Goal: Ask a question

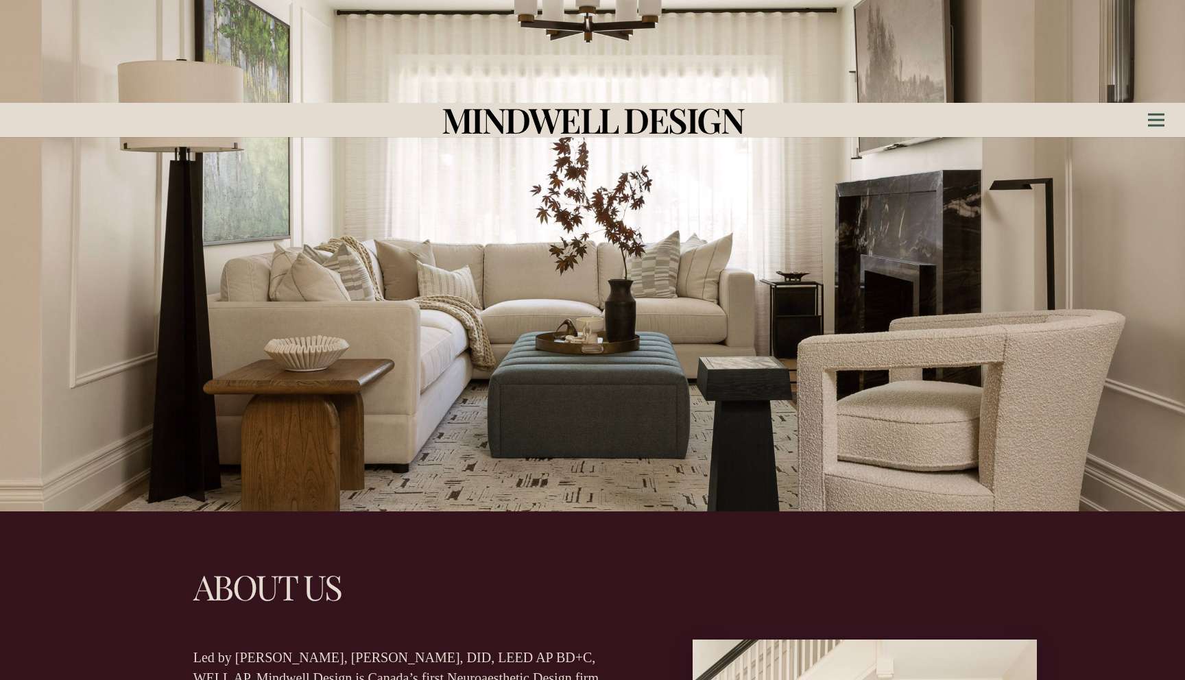
scroll to position [281, 0]
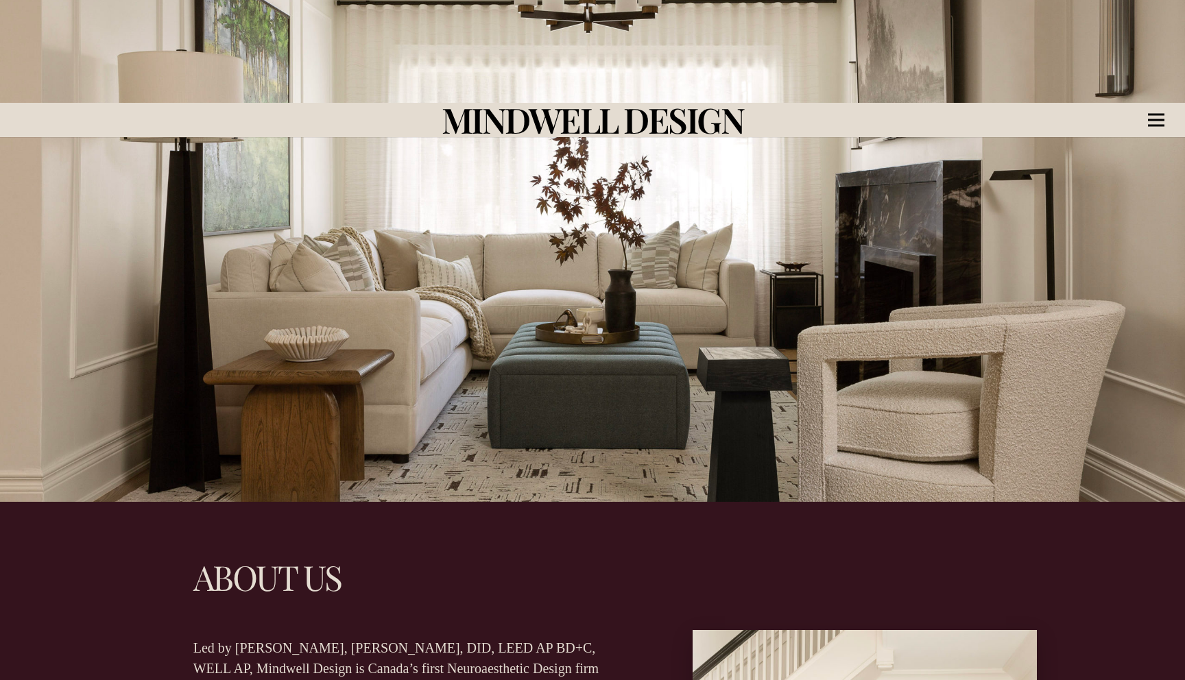
click at [1161, 119] on icon "Menu" at bounding box center [1156, 120] width 16 height 2
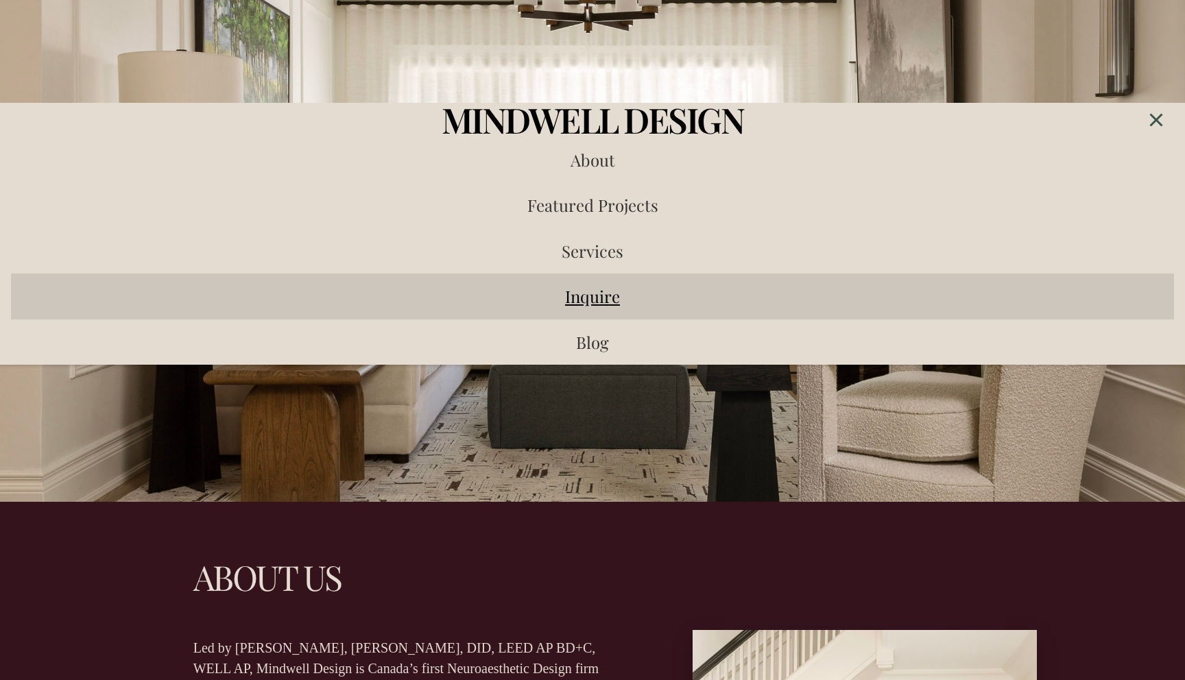
click at [606, 285] on span "Inquire" at bounding box center [592, 296] width 55 height 22
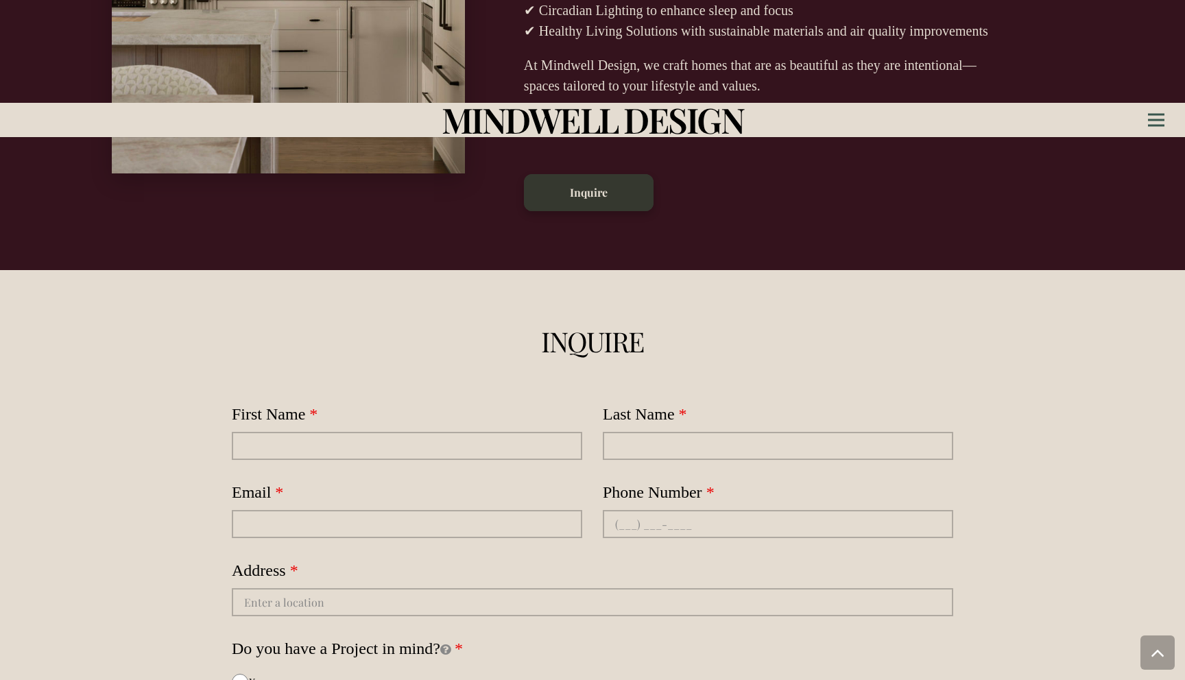
scroll to position [3710, 0]
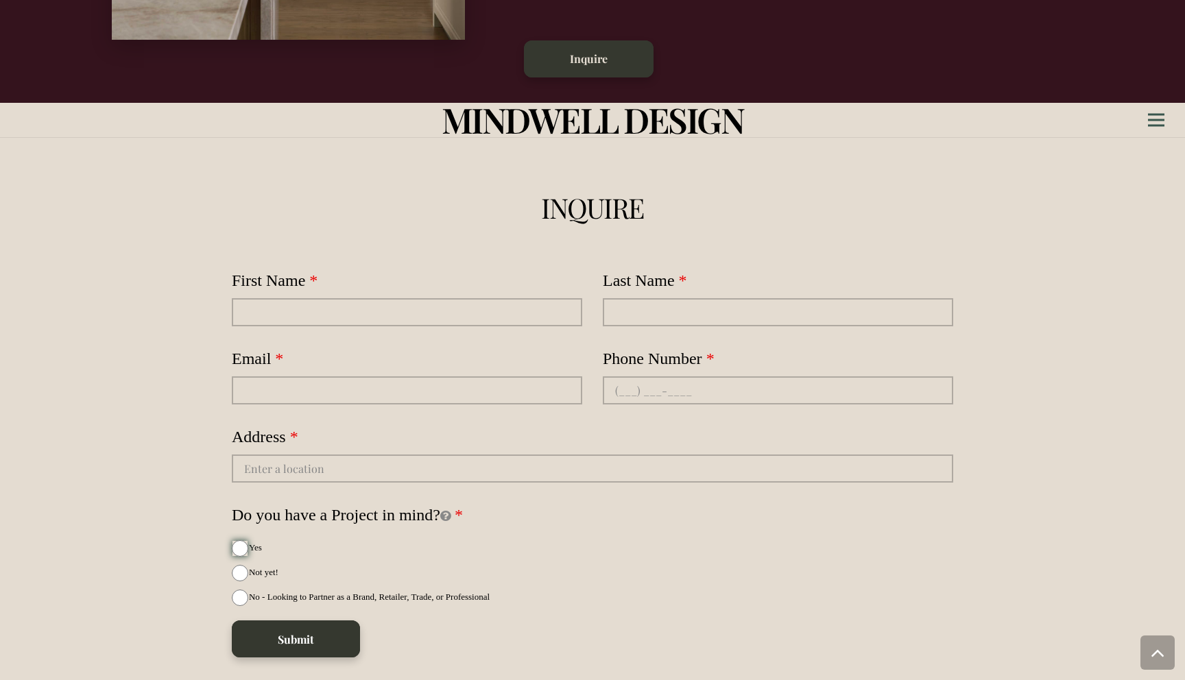
click at [241, 541] on input "Yes" at bounding box center [240, 549] width 16 height 16
radio input "true"
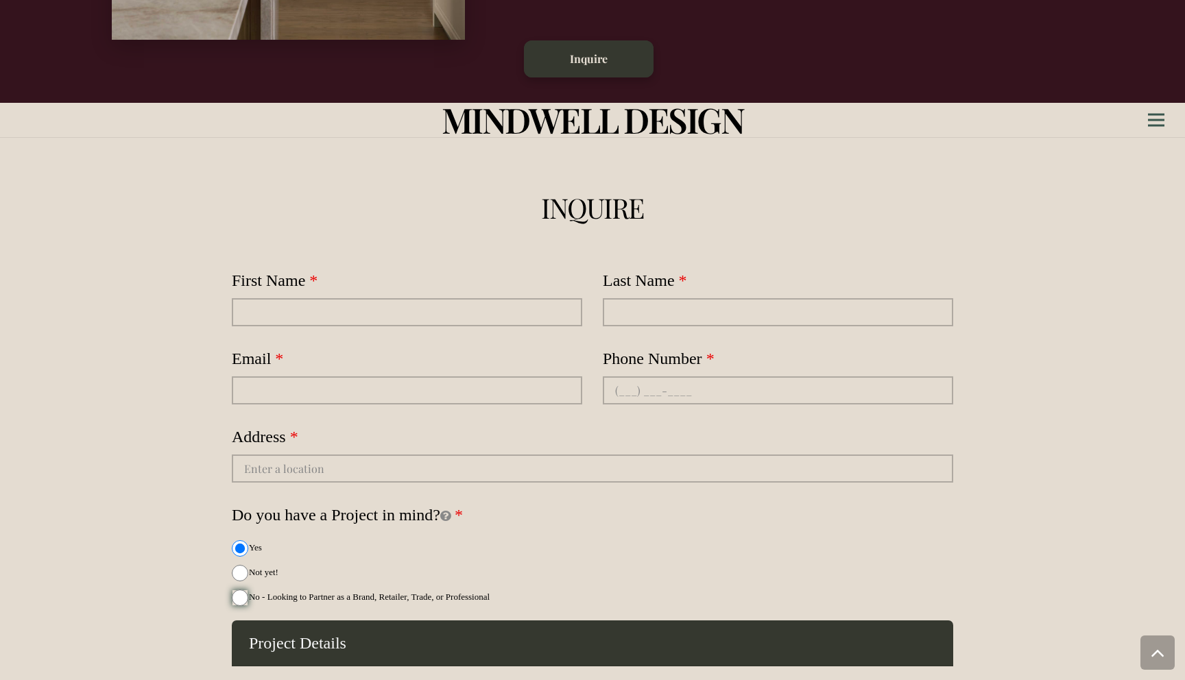
click at [242, 590] on input "No - Looking to Partner as a Brand, Retailer, Trade, or Professional" at bounding box center [240, 598] width 16 height 16
radio input "true"
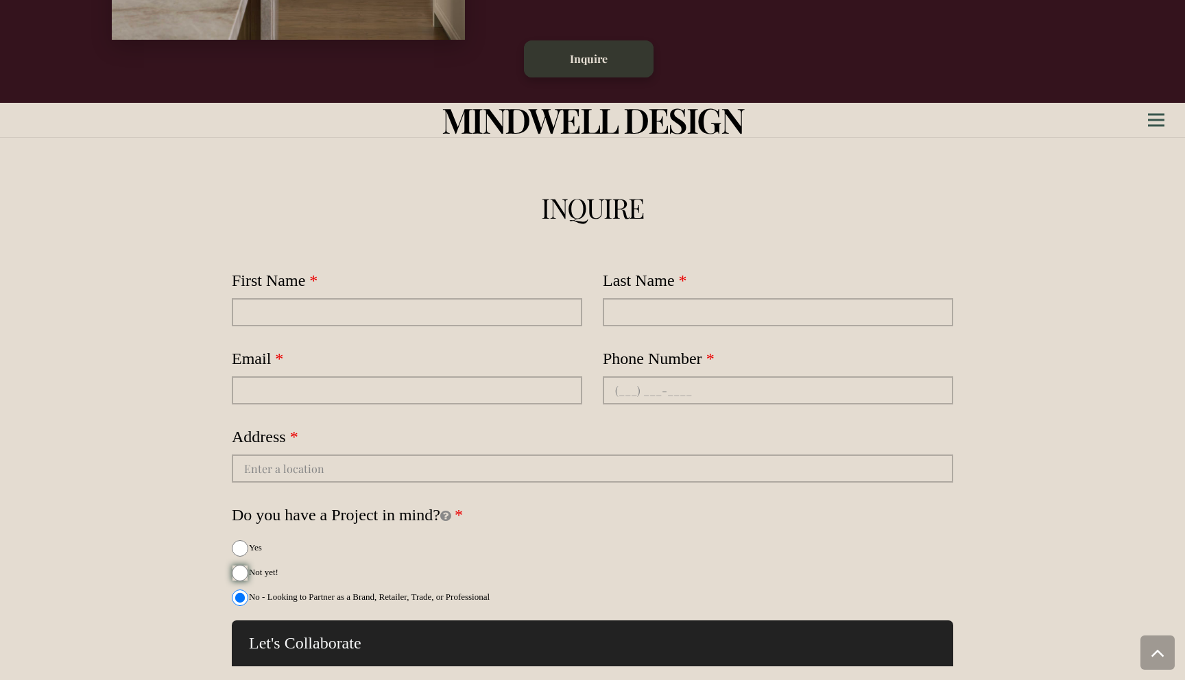
click at [242, 565] on input "Not yet!" at bounding box center [240, 573] width 16 height 16
radio input "true"
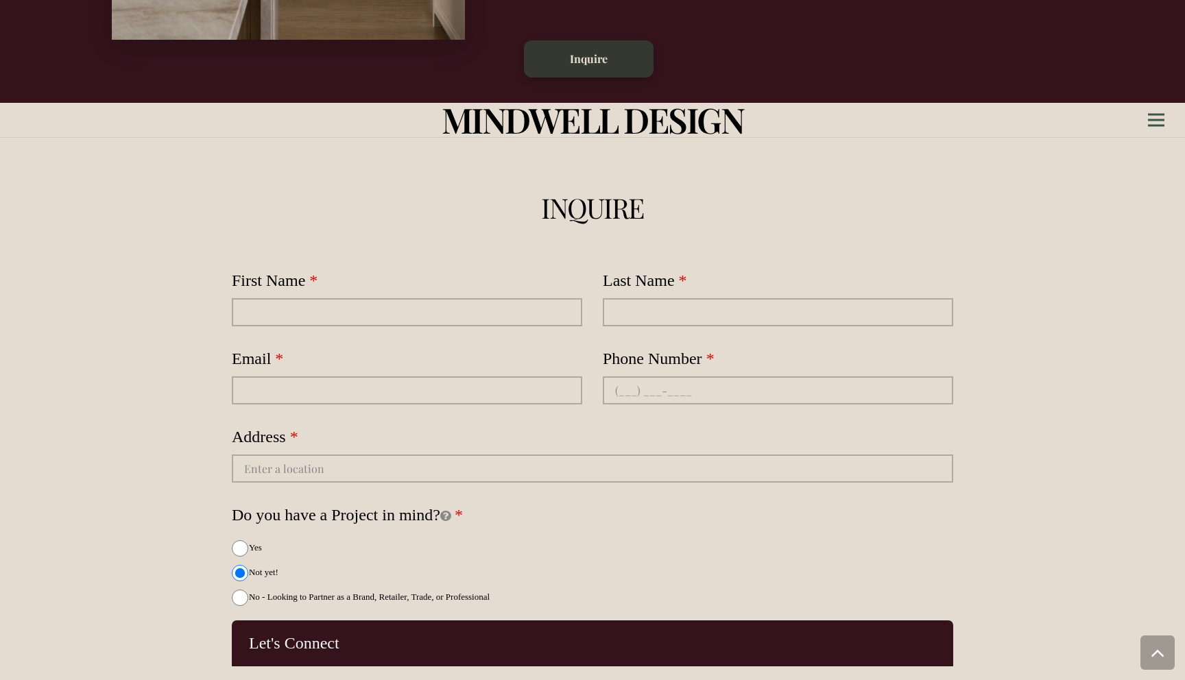
click at [240, 533] on div "Yes" at bounding box center [593, 545] width 722 height 25
click at [240, 541] on input "Yes" at bounding box center [240, 549] width 16 height 16
radio input "true"
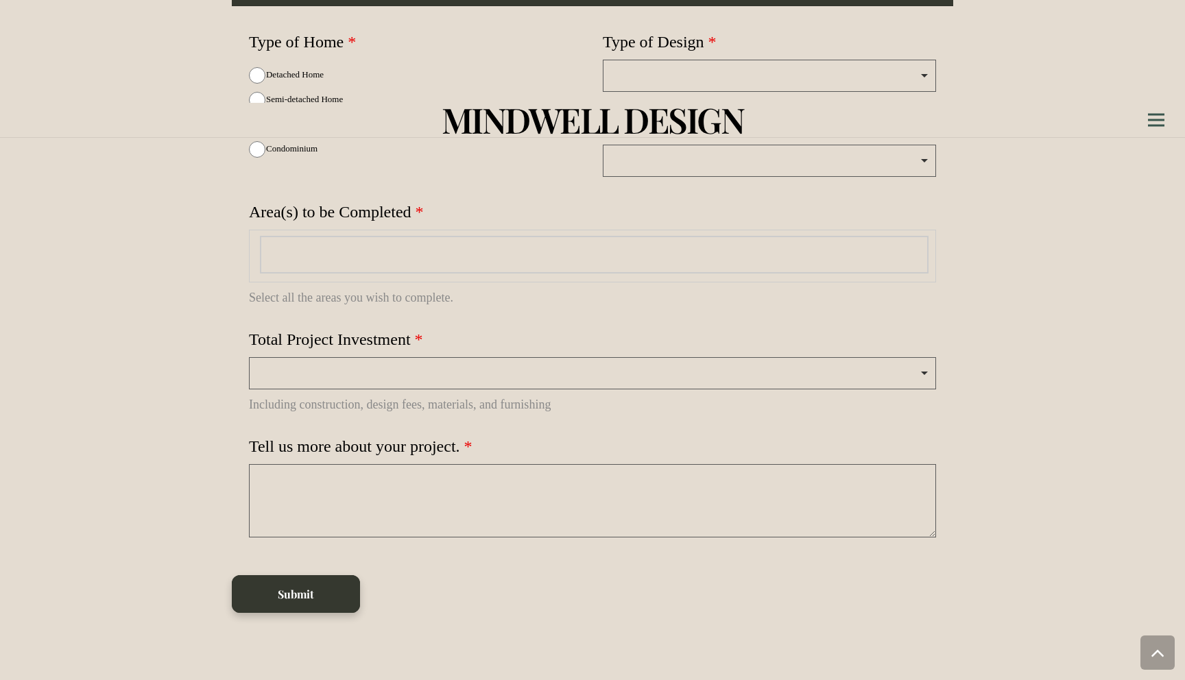
scroll to position [4357, 0]
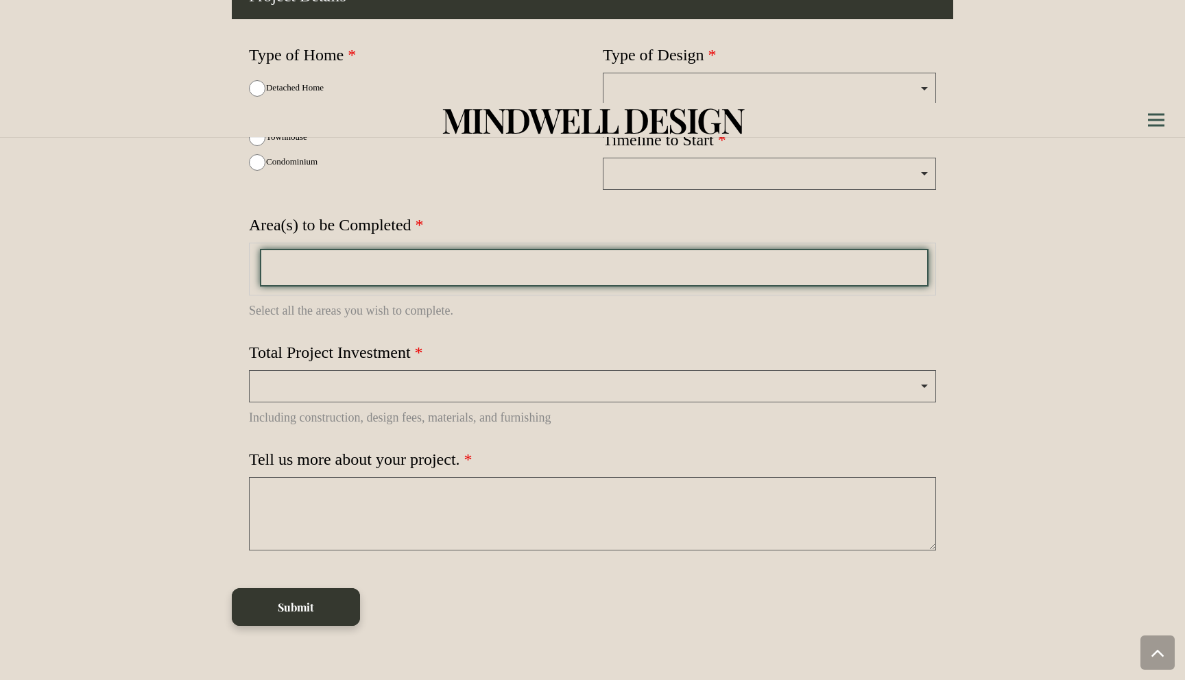
click at [380, 249] on input "false" at bounding box center [594, 268] width 669 height 38
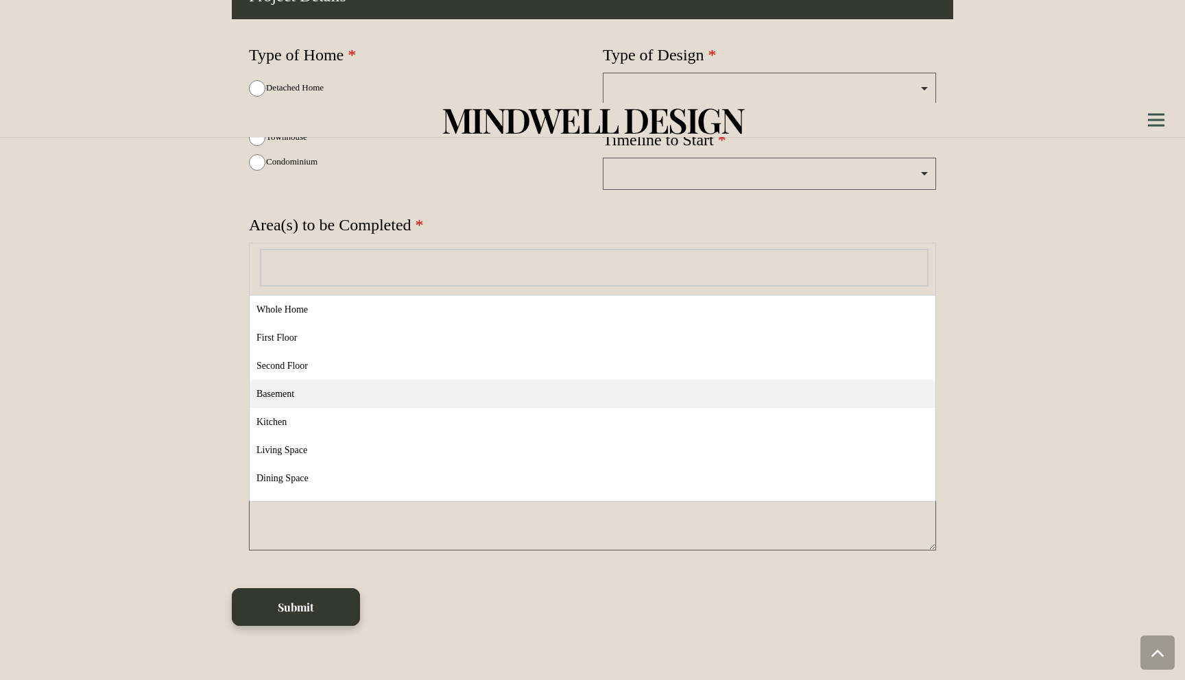
click at [150, 450] on div at bounding box center [81, 104] width 204 height 1120
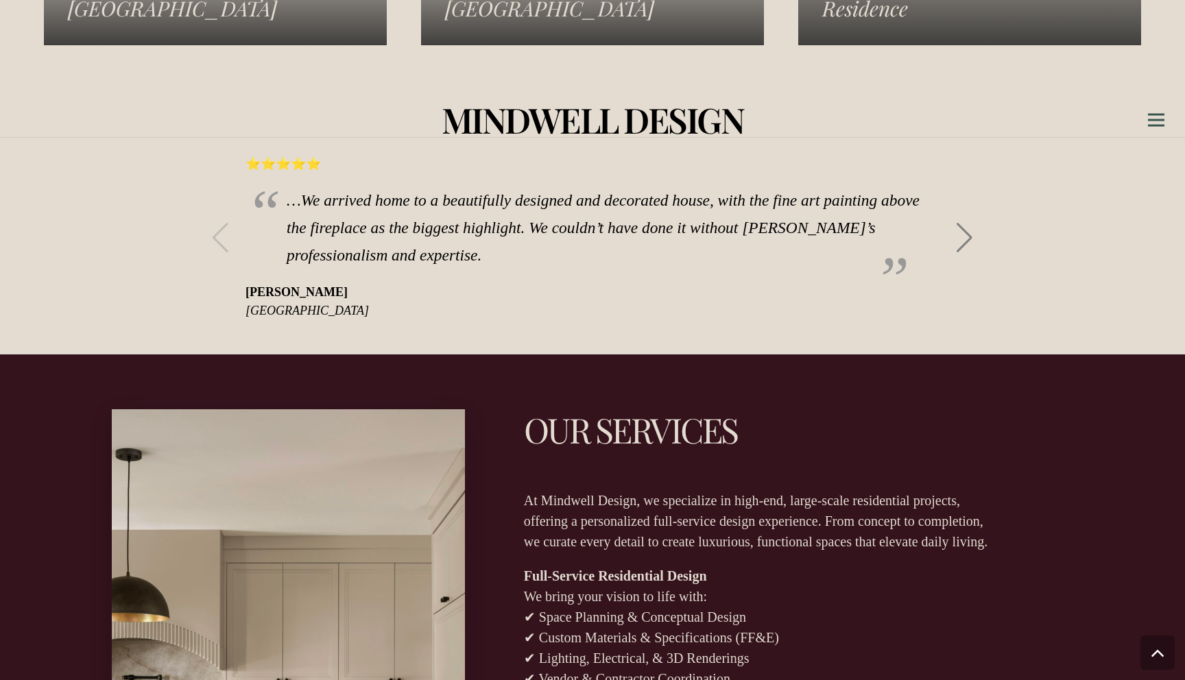
scroll to position [2184, 0]
